Goal: Task Accomplishment & Management: Manage account settings

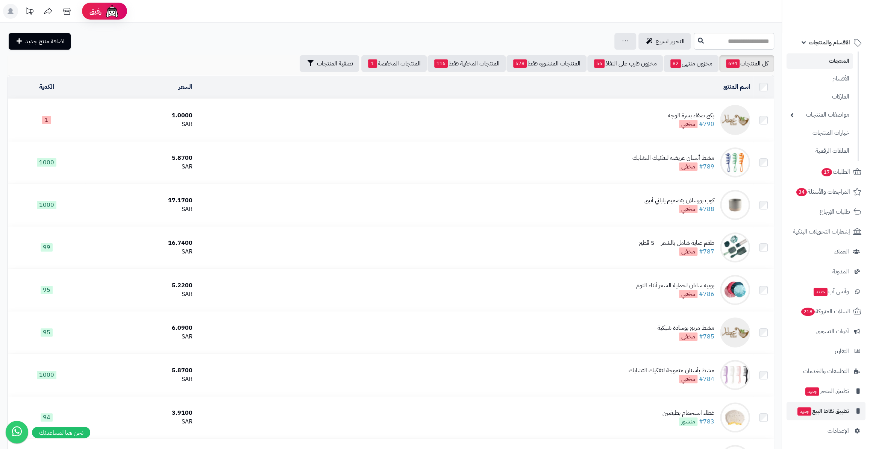
scroll to position [171, 0]
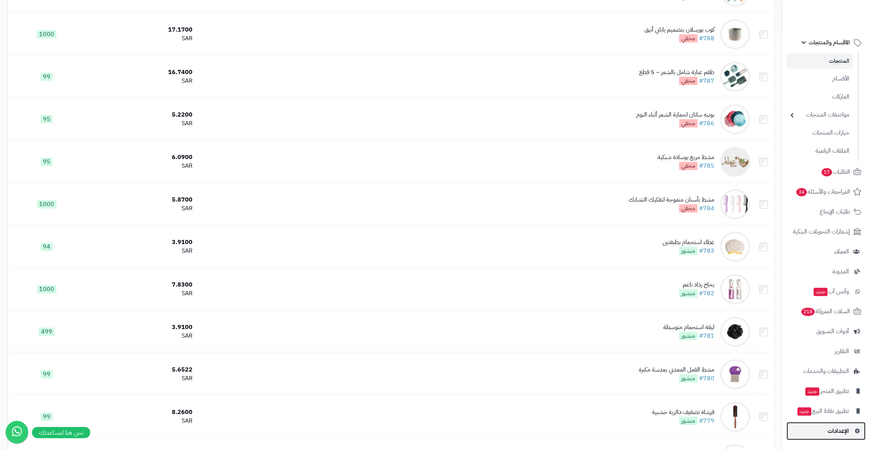
click at [839, 423] on link "الإعدادات" at bounding box center [826, 431] width 79 height 18
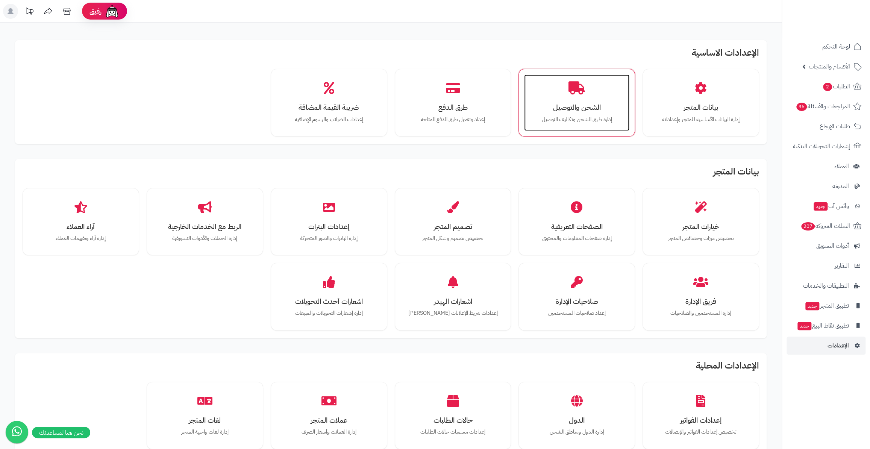
click at [566, 83] on div "الشحن والتوصيل إدارة طرق الشحن وتكاليف التوصيل" at bounding box center [576, 102] width 105 height 56
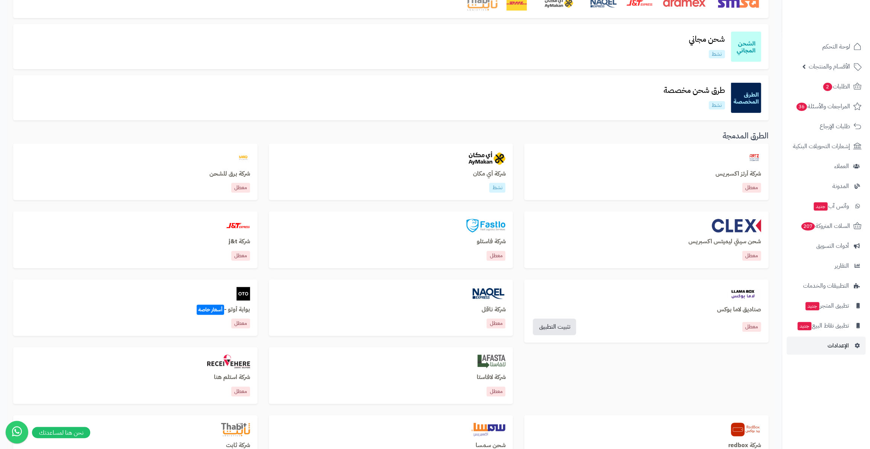
scroll to position [137, 0]
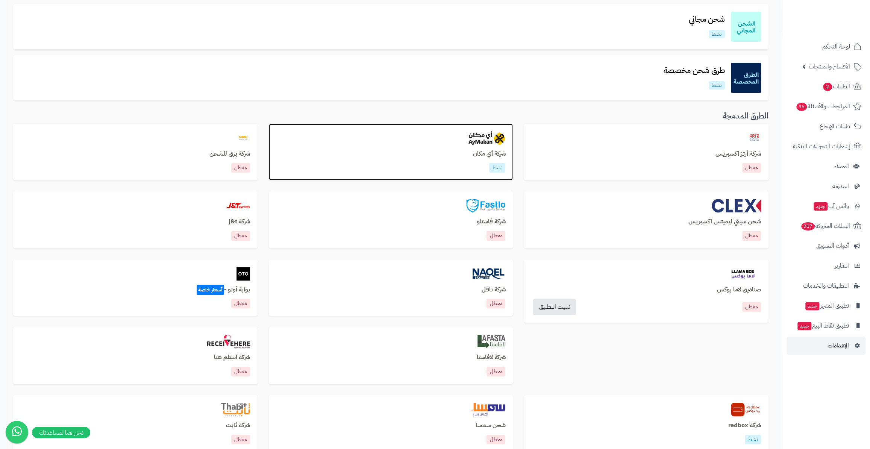
click at [451, 159] on div "شركة أي مكان نشط" at bounding box center [390, 162] width 229 height 22
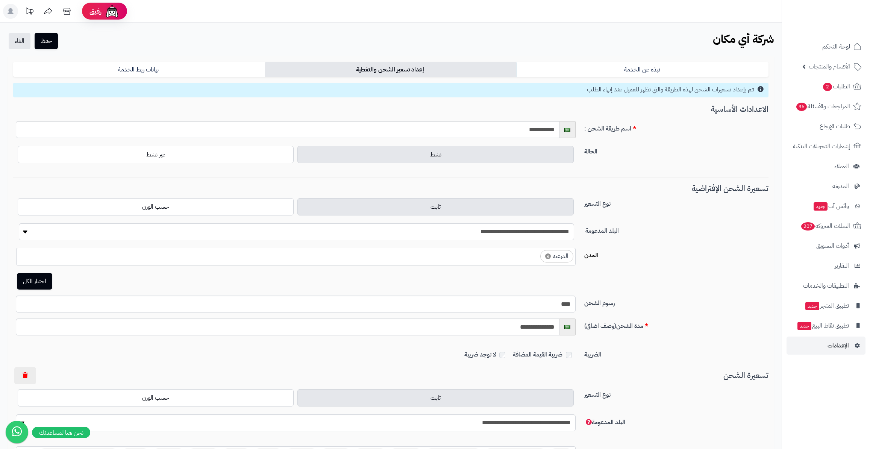
select select "****"
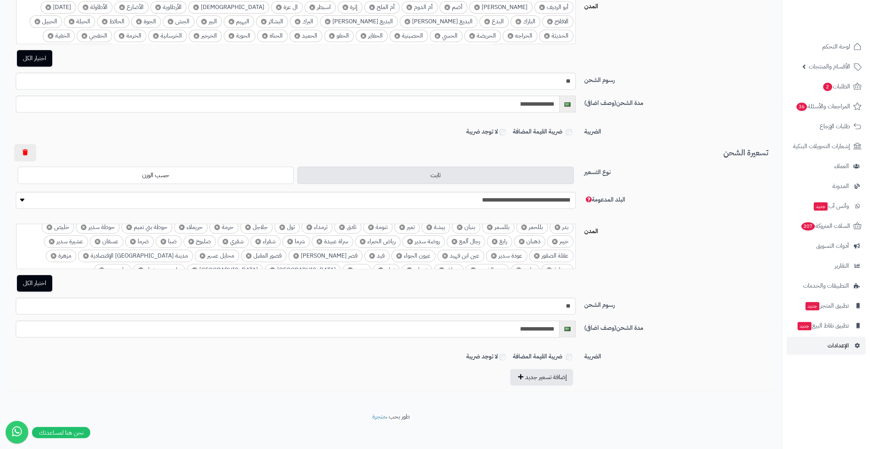
scroll to position [85, 0]
click at [367, 261] on ul "× أبيار الماشي × أحد رفيدة × أم الساهك × ابو السلع × اشيقر × الأوجام × الاسياح …" at bounding box center [296, 203] width 559 height 128
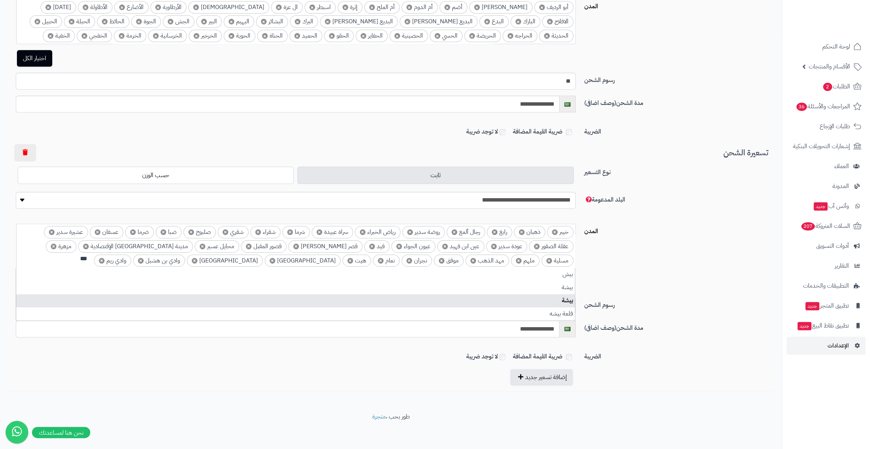
scroll to position [0, -4]
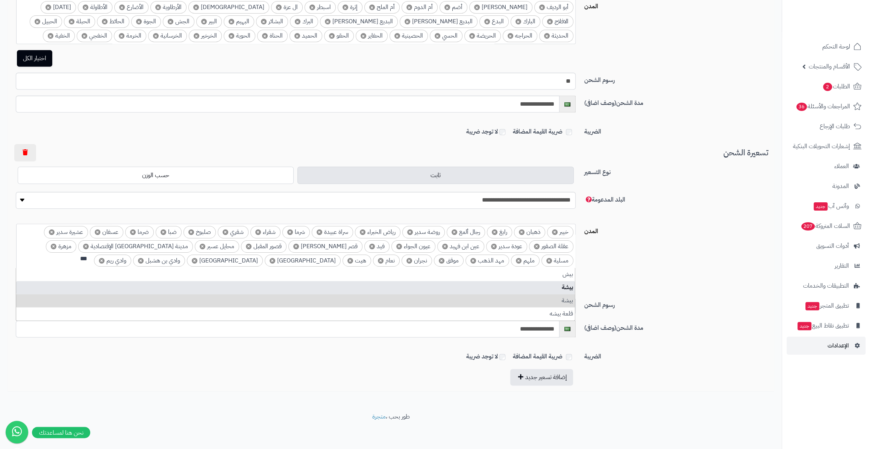
type input "***"
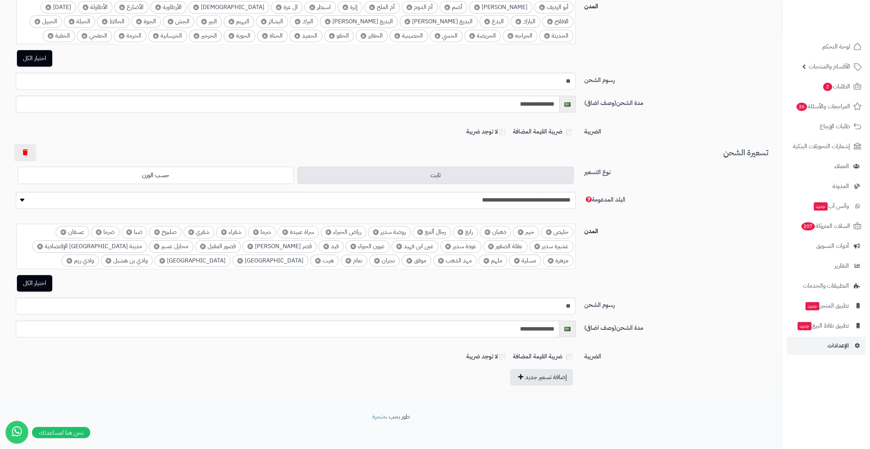
click at [664, 276] on label at bounding box center [677, 276] width 190 height 3
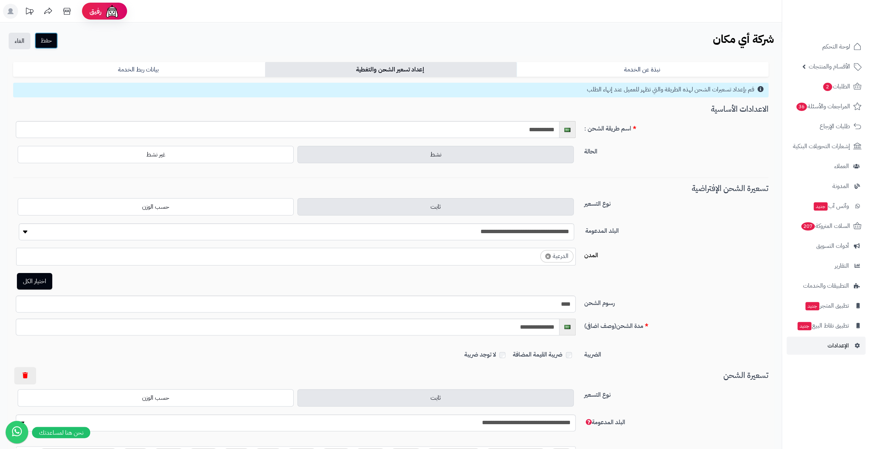
click at [53, 44] on button "حفظ" at bounding box center [46, 40] width 23 height 17
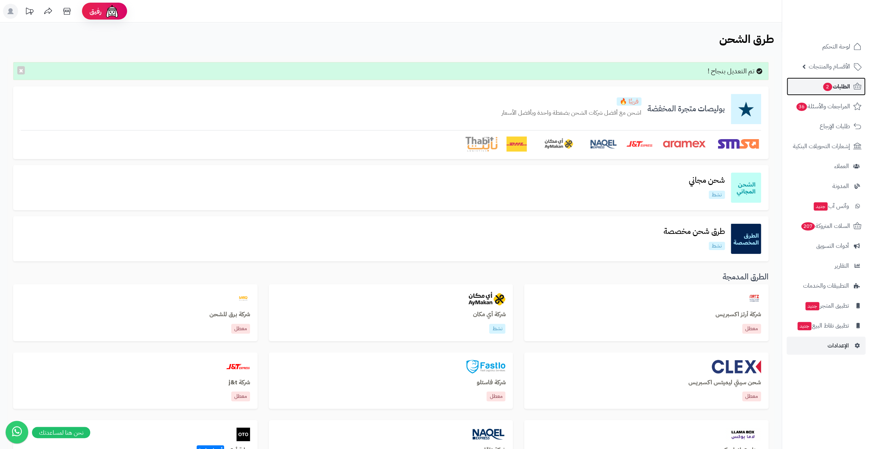
click at [838, 88] on span "الطلبات 2" at bounding box center [837, 86] width 28 height 11
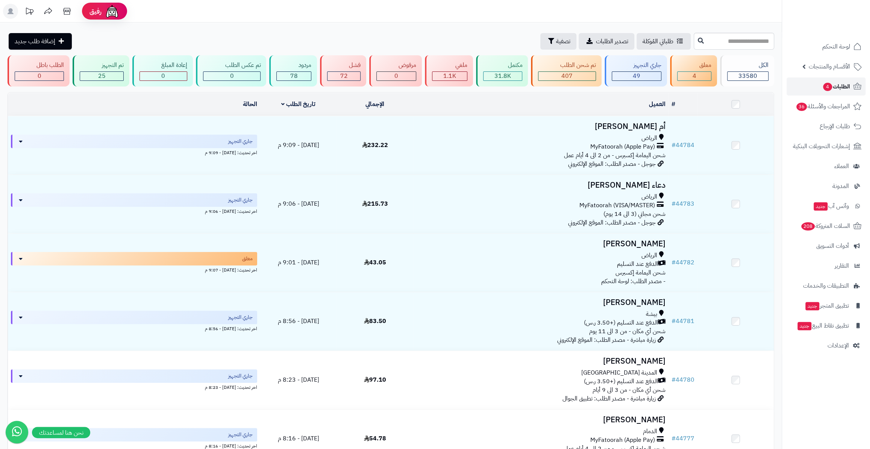
click at [819, 83] on link "الطلبات 4" at bounding box center [826, 86] width 79 height 18
click at [657, 65] on div "جاري التجهيز" at bounding box center [637, 65] width 50 height 9
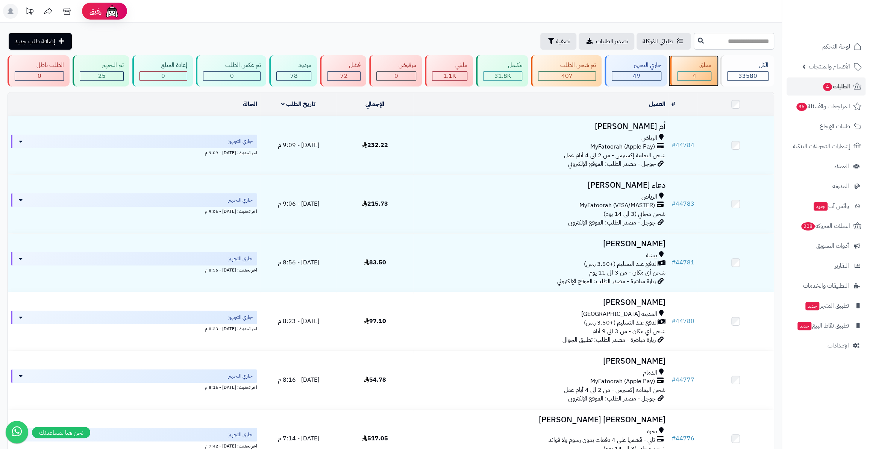
click at [701, 71] on div "4" at bounding box center [695, 75] width 34 height 9
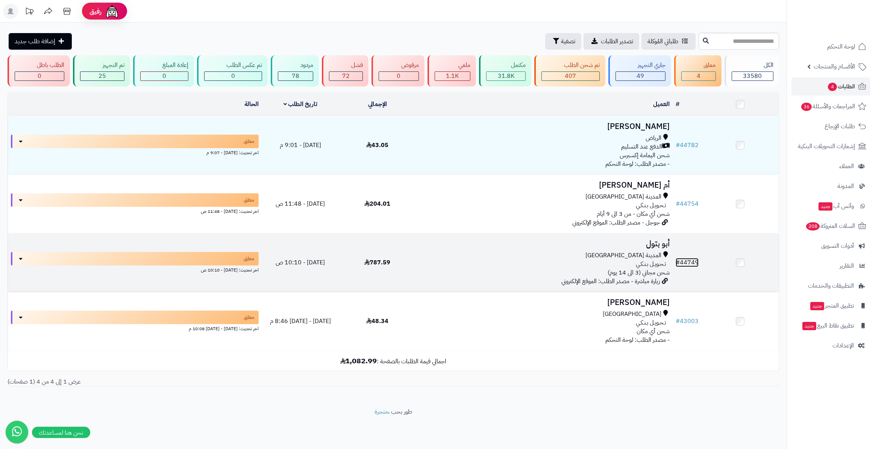
click at [694, 263] on link "# 44749" at bounding box center [687, 262] width 23 height 9
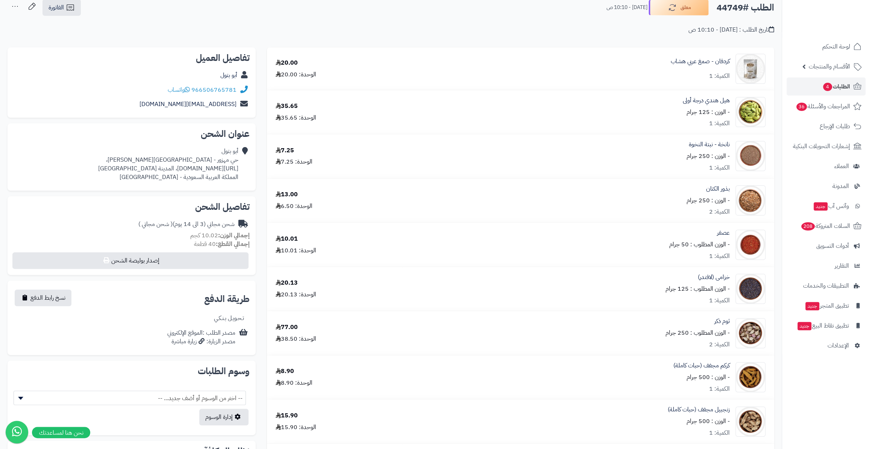
scroll to position [137, 0]
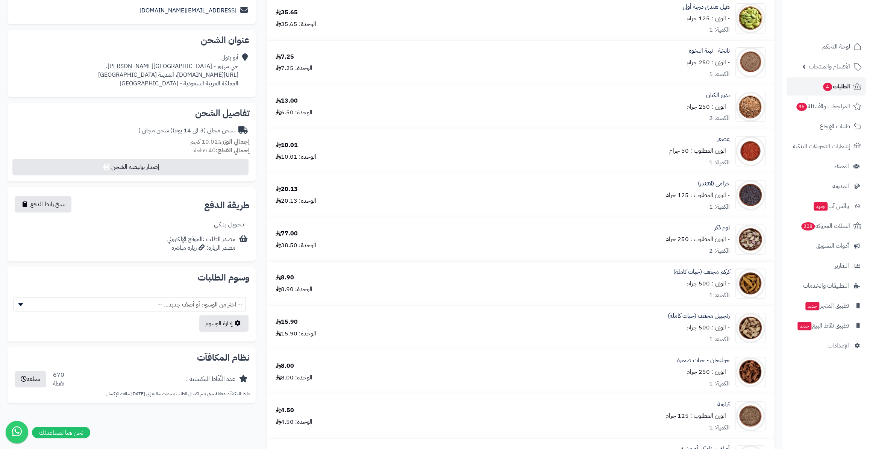
click at [810, 87] on link "الطلبات 4" at bounding box center [826, 86] width 79 height 18
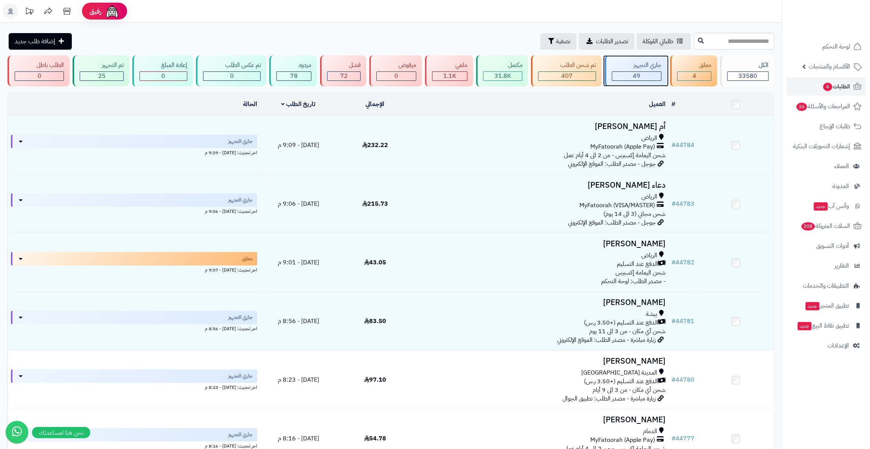
click at [641, 74] on div "49" at bounding box center [636, 76] width 49 height 9
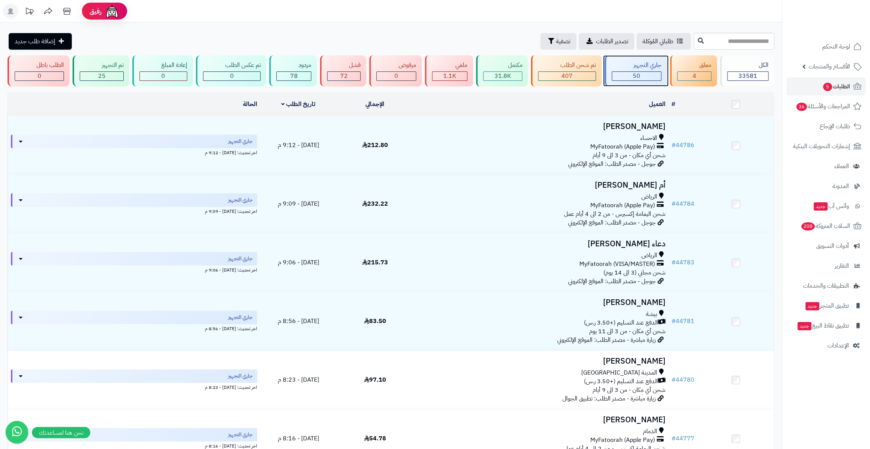
drag, startPoint x: 0, startPoint y: 0, endPoint x: 641, endPoint y: 74, distance: 645.2
click at [641, 74] on div "50" at bounding box center [636, 76] width 49 height 9
